Goal: Task Accomplishment & Management: Complete application form

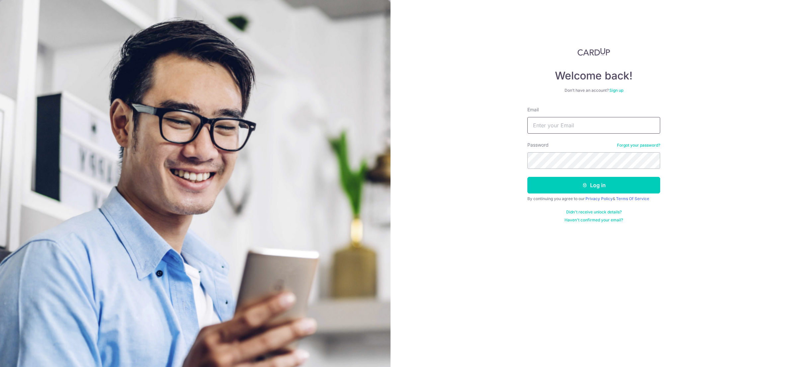
click at [589, 122] on input "Email" at bounding box center [593, 125] width 133 height 17
type input "racheldigitalninja@gmail.com"
click at [586, 190] on button "Log in" at bounding box center [593, 185] width 133 height 17
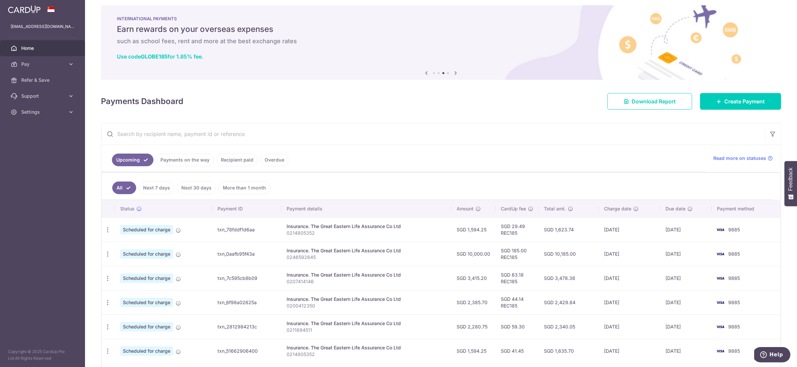
scroll to position [6, 0]
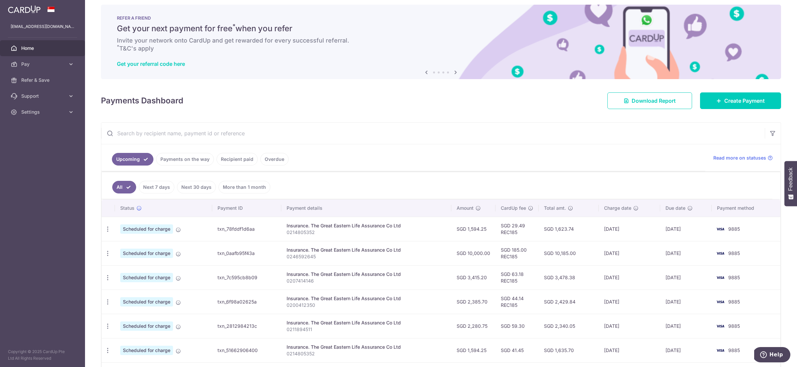
click at [181, 155] on link "Payments on the way" at bounding box center [185, 159] width 58 height 13
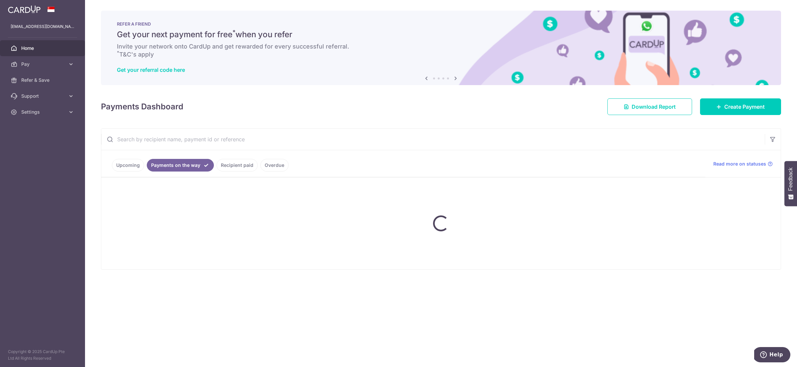
scroll to position [0, 0]
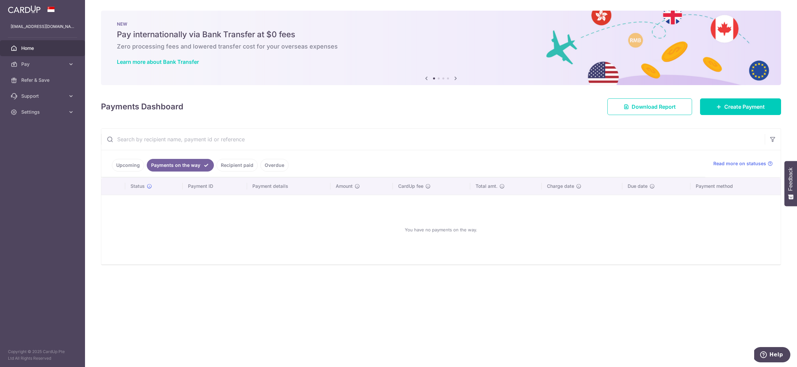
click at [231, 162] on link "Recipient paid" at bounding box center [237, 165] width 41 height 13
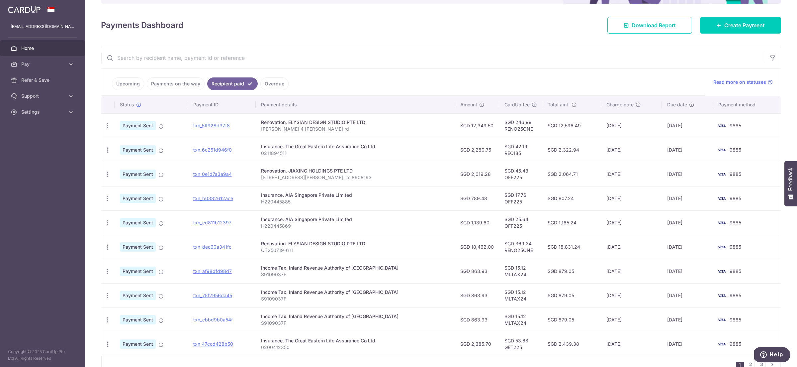
scroll to position [79, 0]
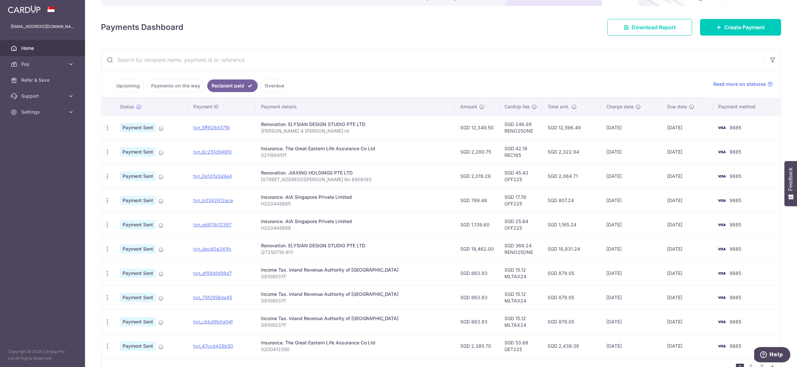
click at [120, 84] on link "Upcoming" at bounding box center [128, 85] width 32 height 13
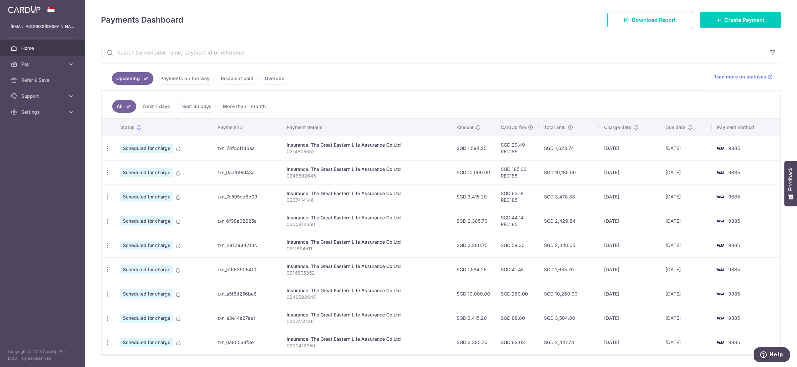
scroll to position [103, 0]
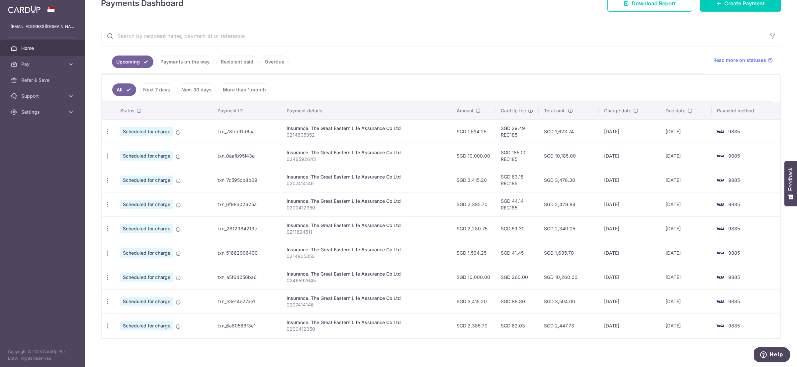
click at [177, 60] on link "Payments on the way" at bounding box center [185, 61] width 58 height 13
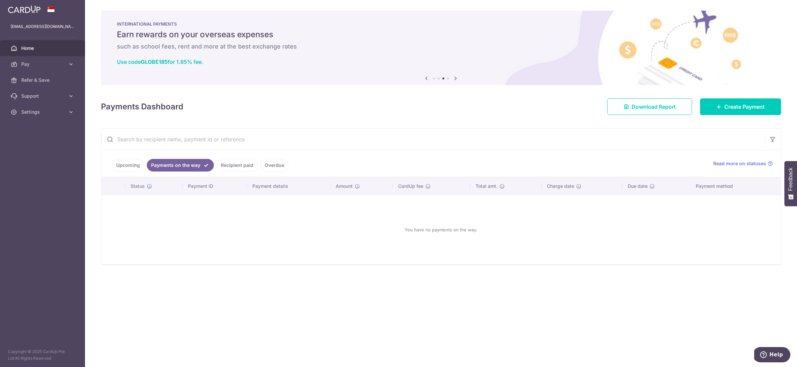
click at [124, 162] on link "Upcoming" at bounding box center [128, 165] width 32 height 13
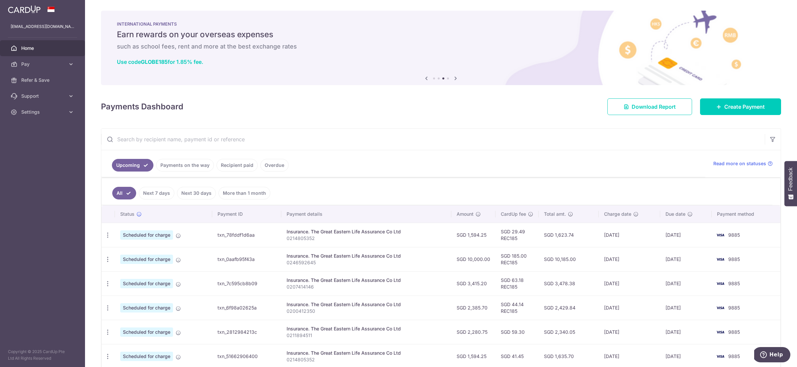
click at [186, 162] on link "Payments on the way" at bounding box center [185, 165] width 58 height 13
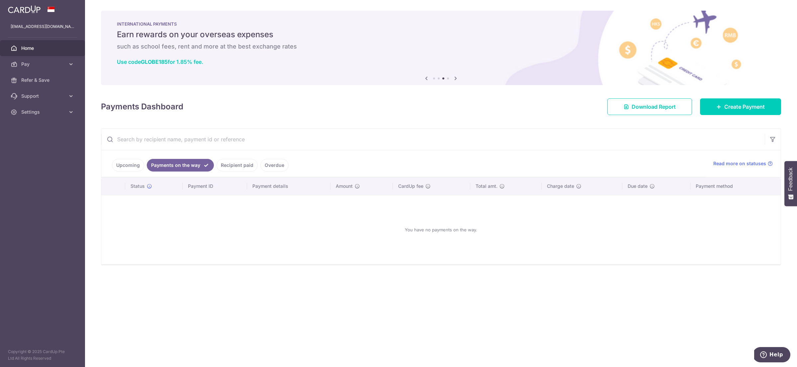
click at [232, 163] on link "Recipient paid" at bounding box center [237, 165] width 41 height 13
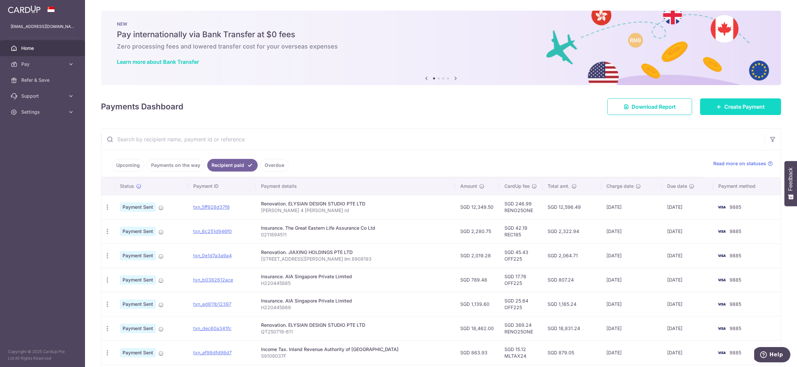
click at [747, 109] on span "Create Payment" at bounding box center [744, 107] width 41 height 8
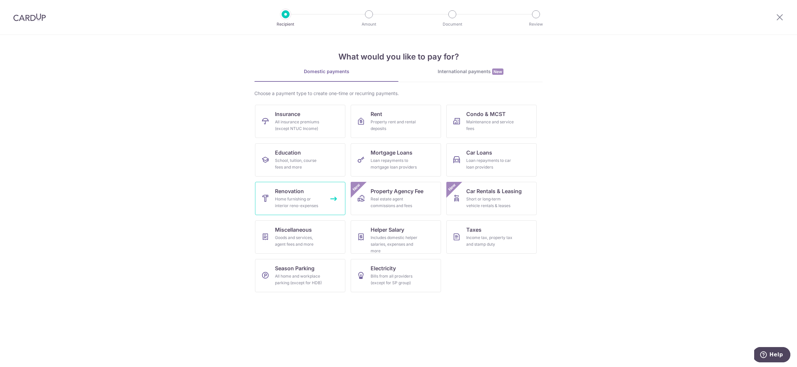
click at [310, 199] on div "Home furnishing or interior reno-expenses" at bounding box center [299, 202] width 48 height 13
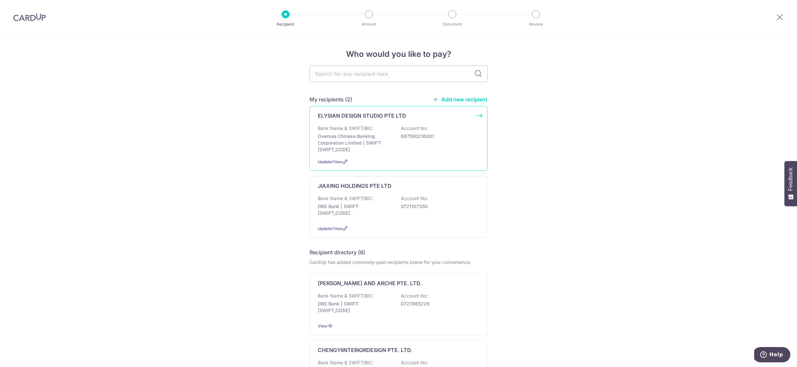
click at [372, 132] on div "Bank Name & SWIFT/BIC: Oversea Chinese Banking Corporation Limited | SWIFT: OCB…" at bounding box center [398, 139] width 161 height 28
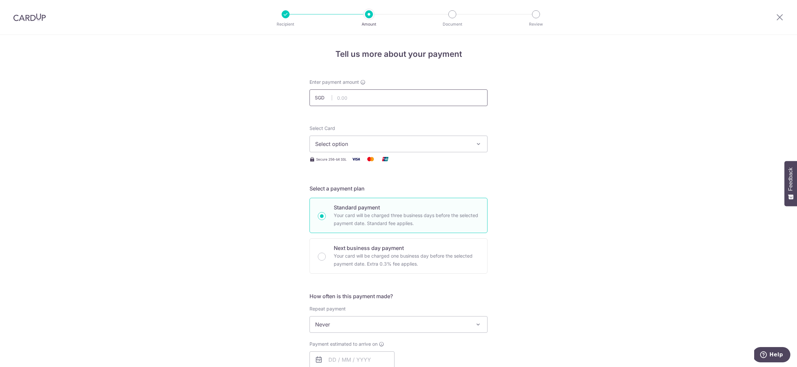
click at [360, 99] on input "text" at bounding box center [399, 97] width 178 height 17
type input "6,174.75"
click at [569, 111] on div "Tell us more about your payment Enter payment amount SGD 6,174.75 6174.75 Selec…" at bounding box center [398, 357] width 797 height 645
click at [394, 140] on span "Select option" at bounding box center [392, 144] width 155 height 8
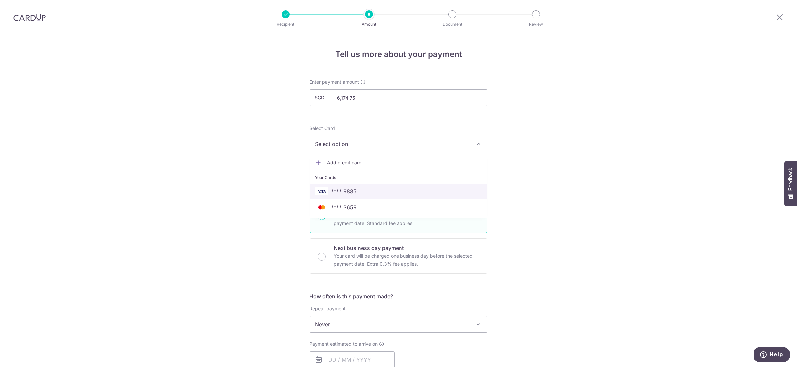
click at [371, 191] on span "**** 9885" at bounding box center [398, 191] width 167 height 8
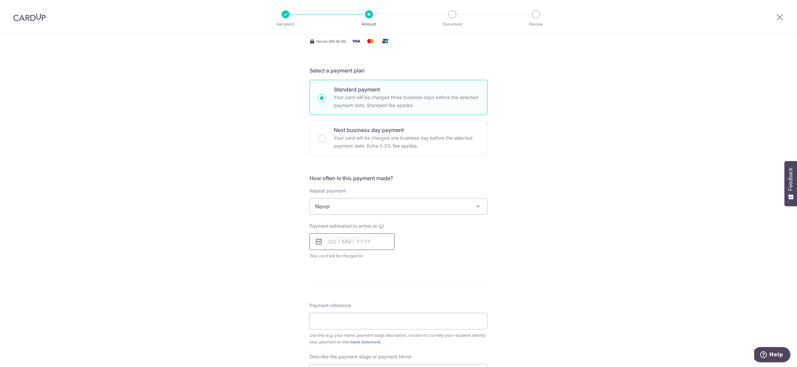
scroll to position [120, 0]
click at [362, 240] on input "text" at bounding box center [352, 239] width 85 height 17
click at [390, 284] on link "5" at bounding box center [389, 286] width 11 height 11
type input "[DATE]"
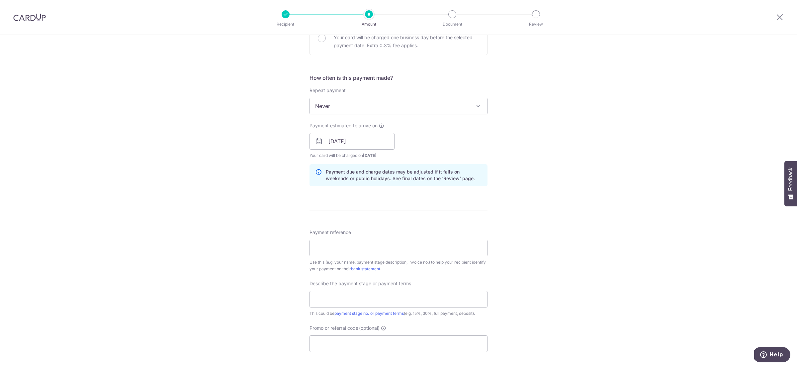
scroll to position [219, 0]
click at [426, 246] on input "Payment reference" at bounding box center [399, 246] width 178 height 17
click at [514, 231] on div "Tell us more about your payment Enter payment amount SGD 6,174.75 6174.75 Selec…" at bounding box center [398, 152] width 797 height 673
click at [392, 248] on input "Payment reference" at bounding box center [399, 246] width 178 height 17
click at [555, 263] on div "Tell us more about your payment Enter payment amount SGD 6,174.75 6174.75 Selec…" at bounding box center [398, 152] width 797 height 673
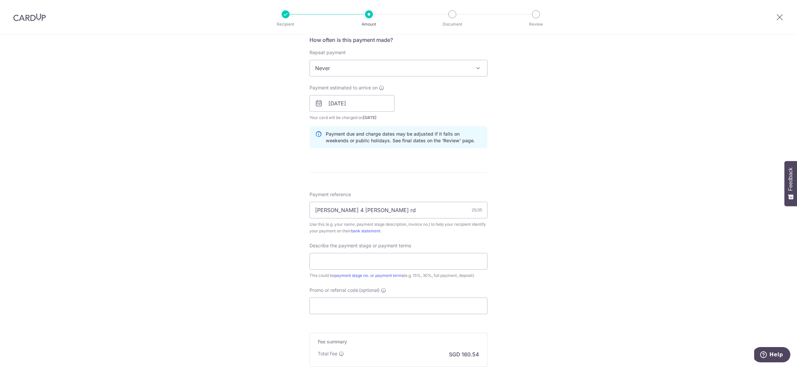
scroll to position [257, 0]
click at [391, 209] on input "rachel lim 4 joo chiat rd" at bounding box center [399, 209] width 178 height 17
type input "[PERSON_NAME] 4 [PERSON_NAME] rd 07-1165"
click at [540, 225] on div "Tell us more about your payment Enter payment amount SGD 6,174.75 6174.75 Selec…" at bounding box center [398, 114] width 797 height 673
click at [406, 259] on input "text" at bounding box center [399, 260] width 178 height 17
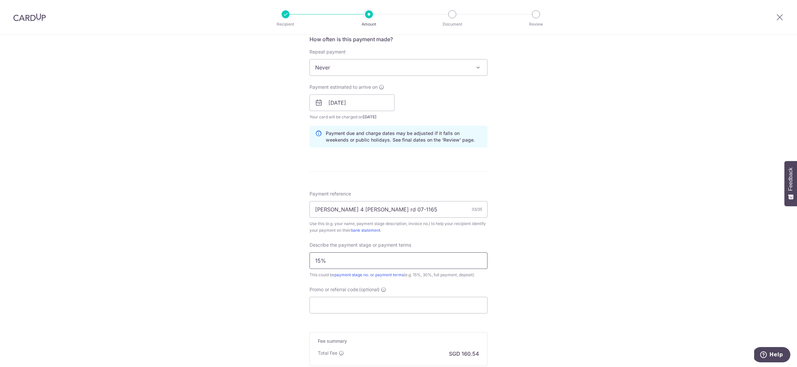
type input "15%"
drag, startPoint x: 571, startPoint y: 231, endPoint x: 535, endPoint y: 246, distance: 38.9
click at [570, 232] on div "Tell us more about your payment Enter payment amount SGD 6,174.75 6174.75 Selec…" at bounding box center [398, 114] width 797 height 673
click at [452, 305] on input "Promo or referral code (optional)" at bounding box center [399, 305] width 178 height 17
paste input "RENO25ONE"
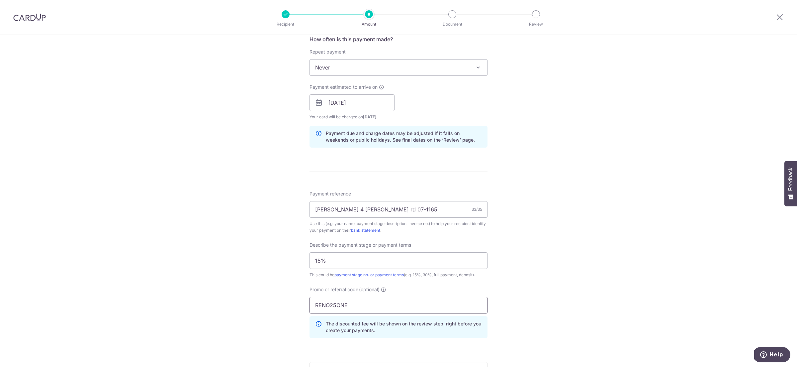
scroll to position [369, 0]
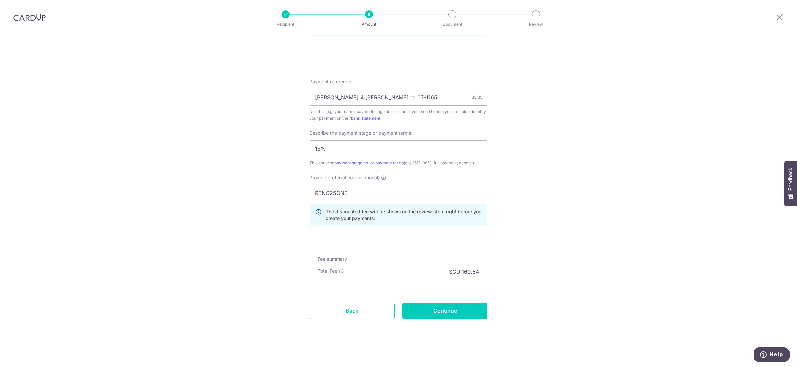
type input "RENO25ONE"
click at [528, 286] on div "Tell us more about your payment Enter payment amount SGD 6,174.75 6174.75 Selec…" at bounding box center [398, 17] width 797 height 702
click at [445, 306] on input "Continue" at bounding box center [445, 310] width 85 height 17
type input "Create Schedule"
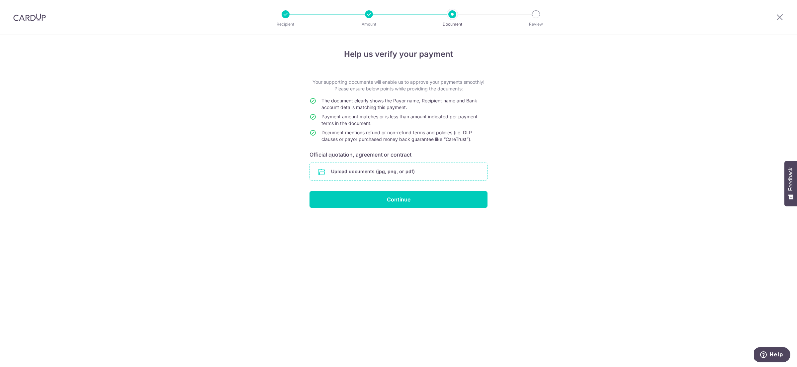
click at [372, 171] on input "file" at bounding box center [398, 171] width 177 height 17
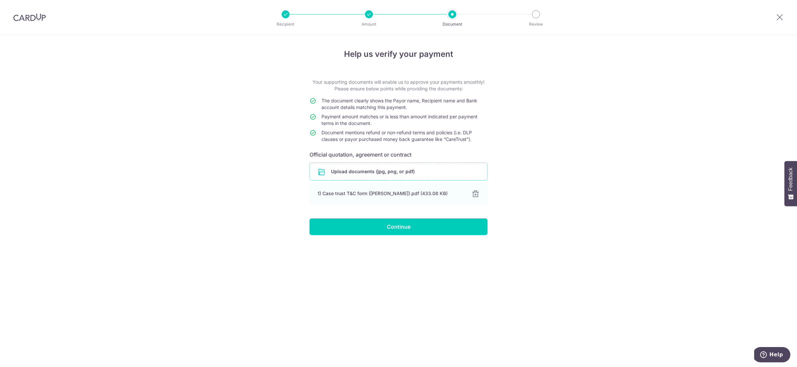
click at [360, 171] on input "file" at bounding box center [398, 171] width 177 height 17
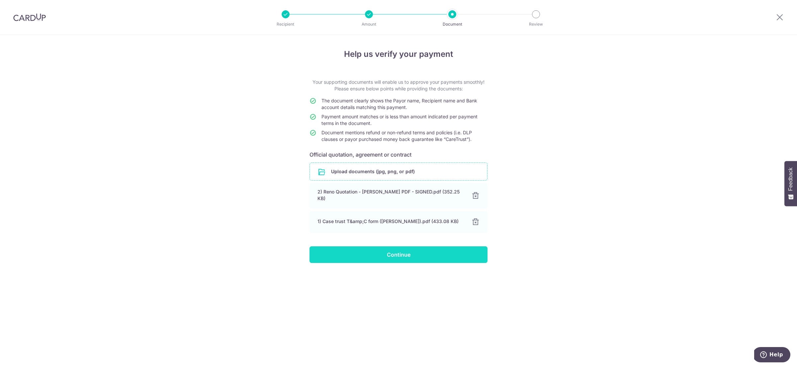
click at [394, 250] on input "Continue" at bounding box center [399, 254] width 178 height 17
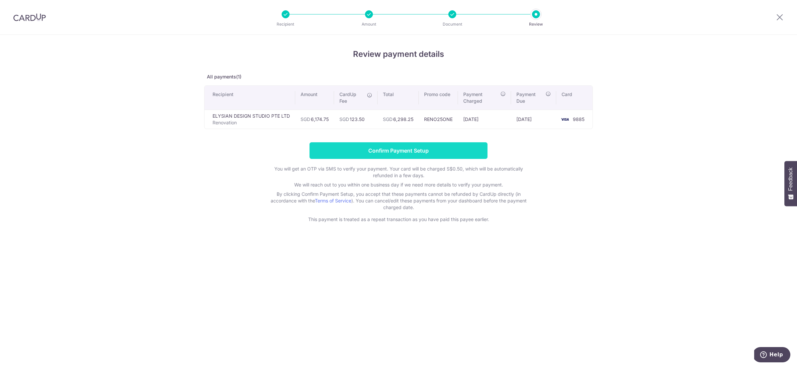
click at [434, 150] on input "Confirm Payment Setup" at bounding box center [399, 150] width 178 height 17
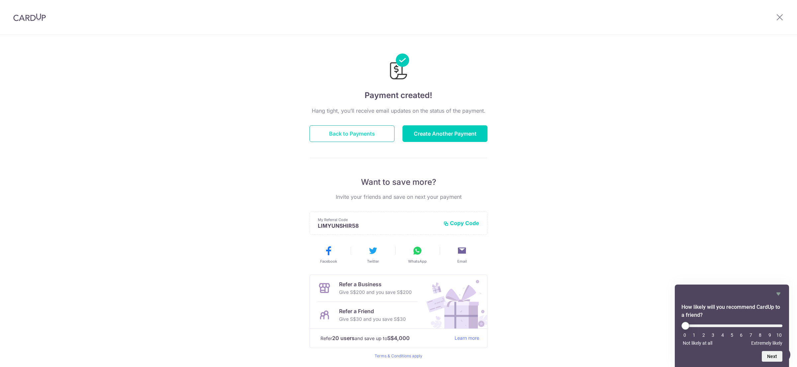
click at [341, 134] on button "Back to Payments" at bounding box center [352, 133] width 85 height 17
